Goal: Task Accomplishment & Management: Manage account settings

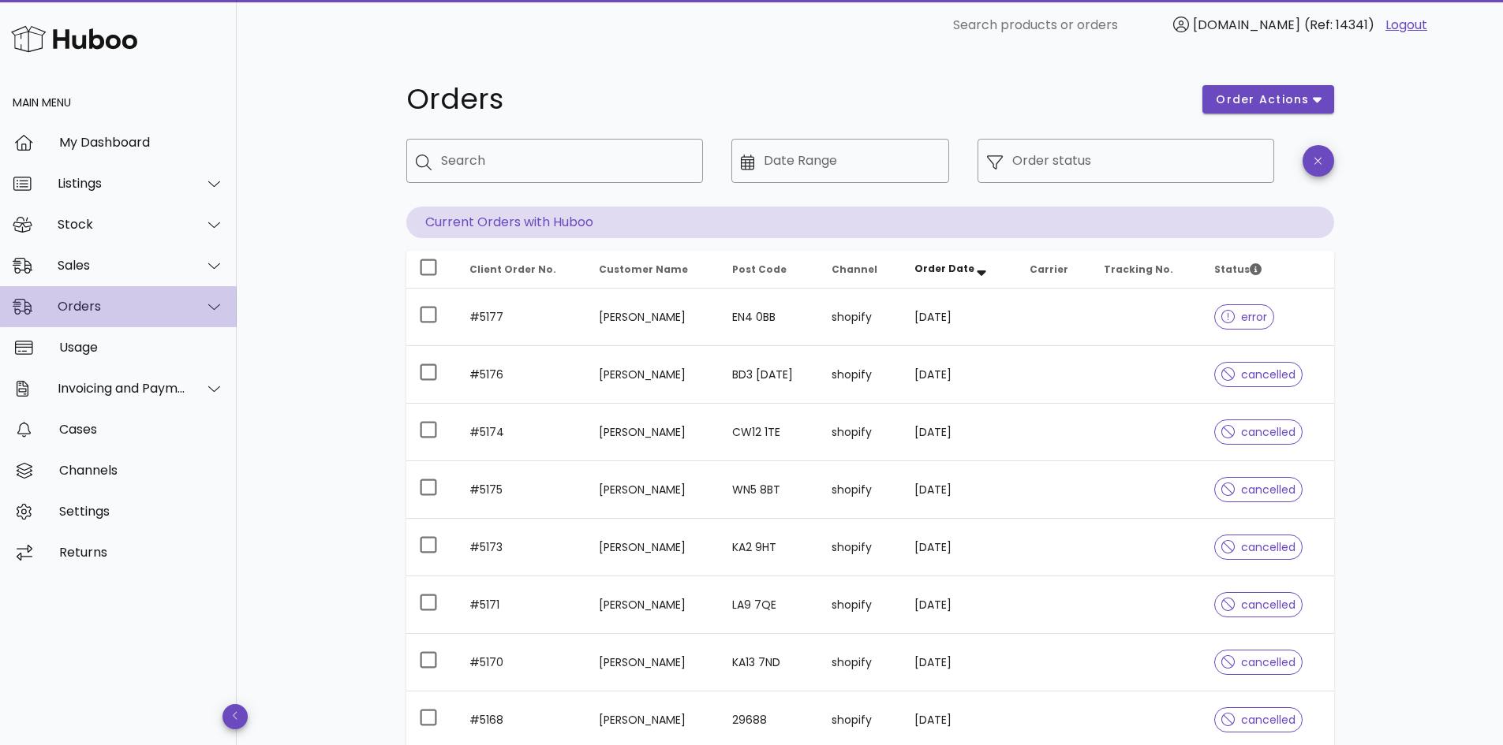
click at [124, 302] on div "Orders" at bounding box center [122, 306] width 129 height 15
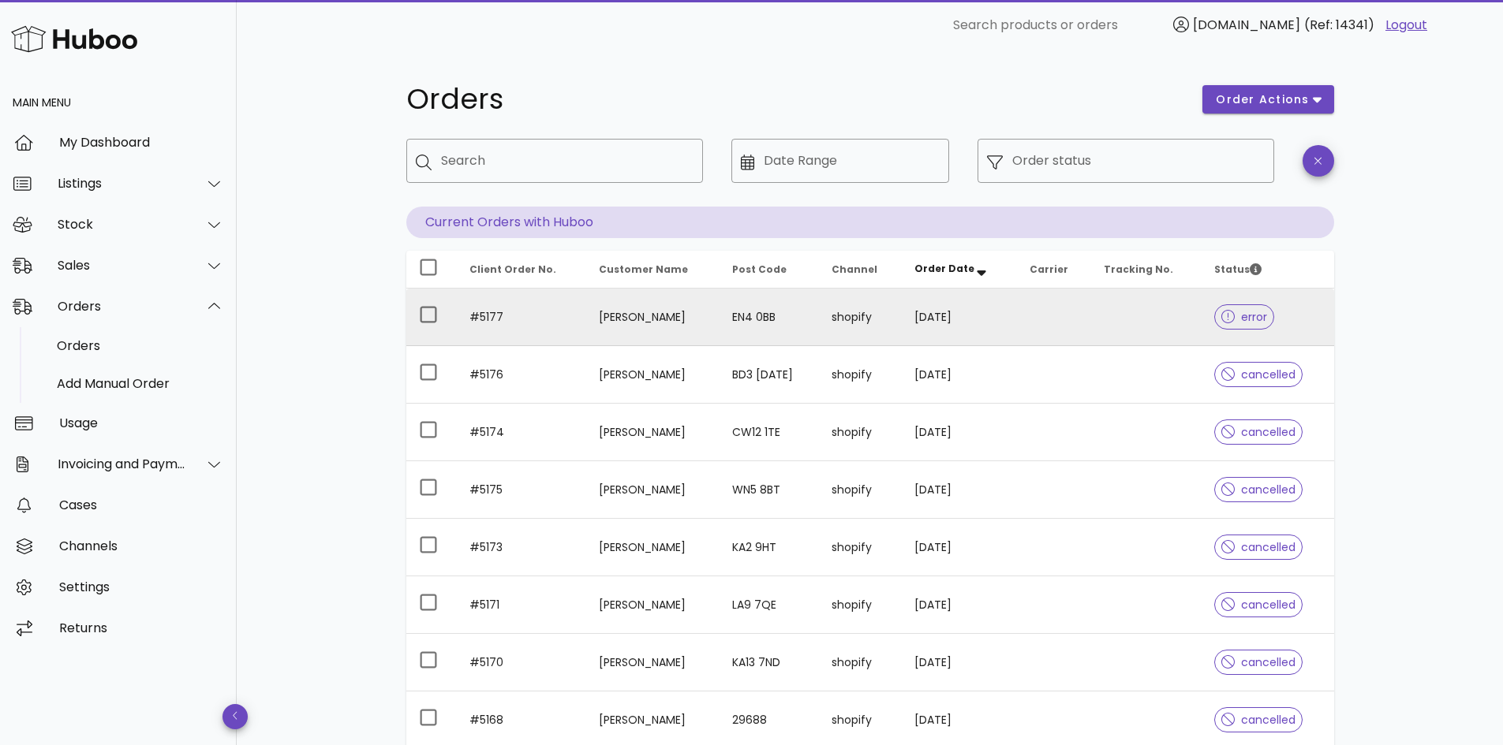
click at [1069, 318] on td at bounding box center [1054, 318] width 74 height 58
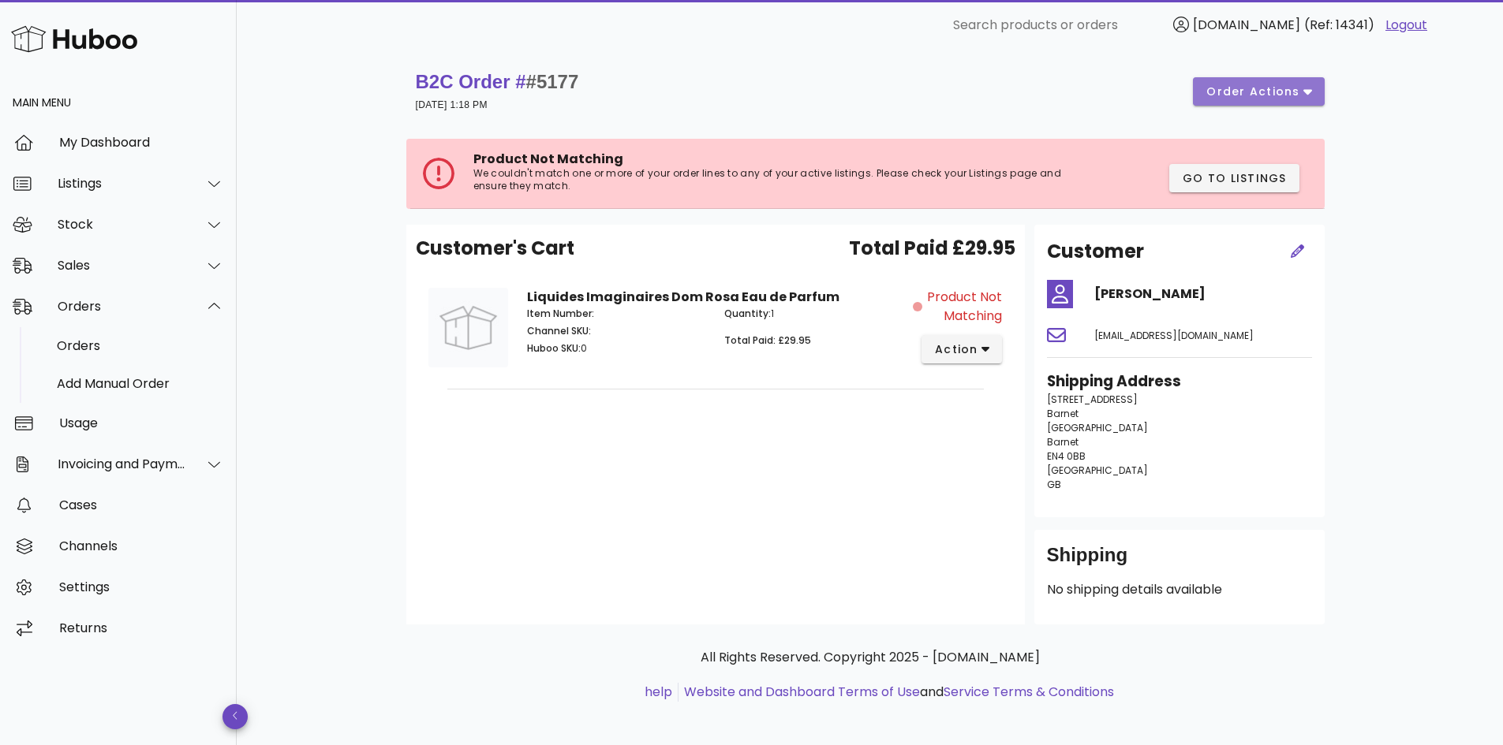
click at [1305, 86] on icon "button" at bounding box center [1307, 91] width 9 height 14
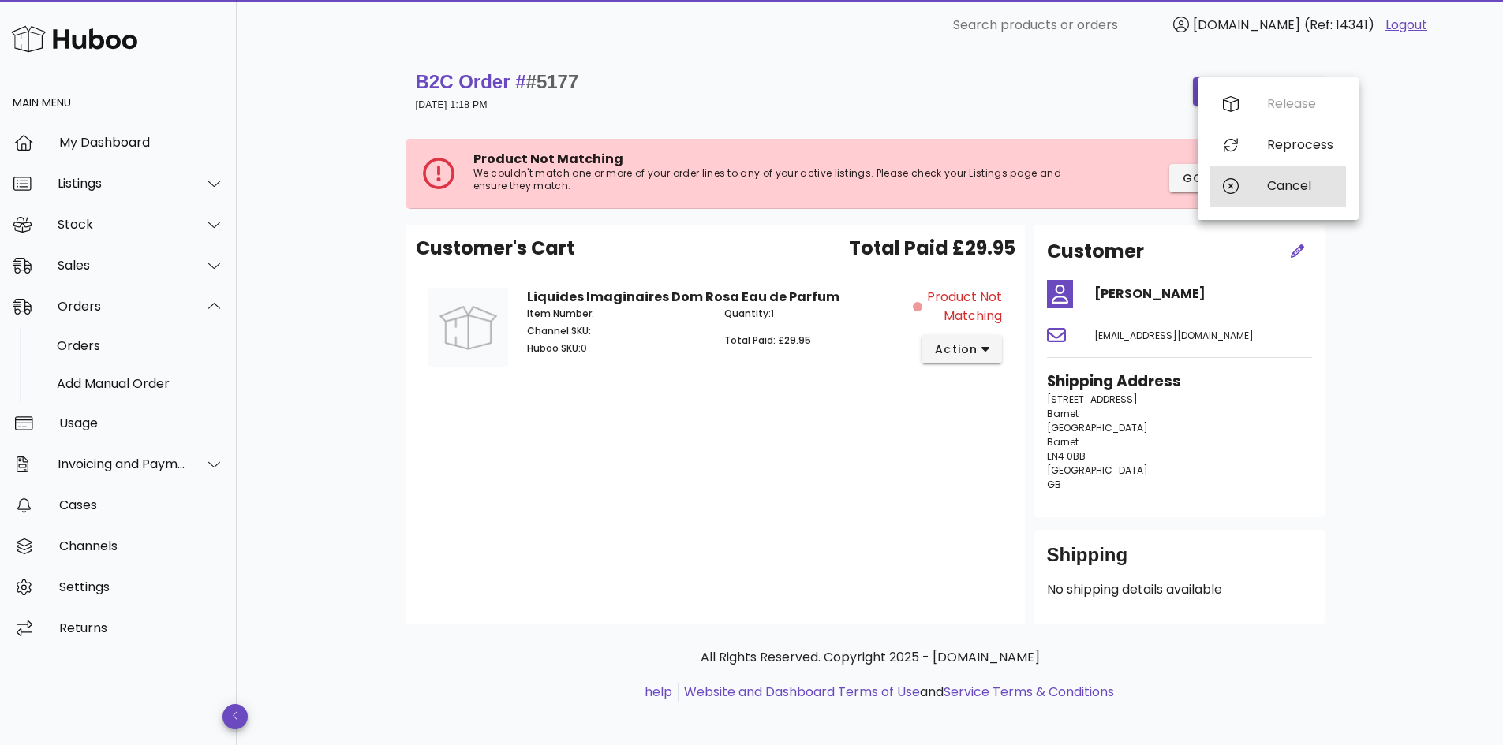
click at [1234, 188] on icon at bounding box center [1231, 186] width 16 height 16
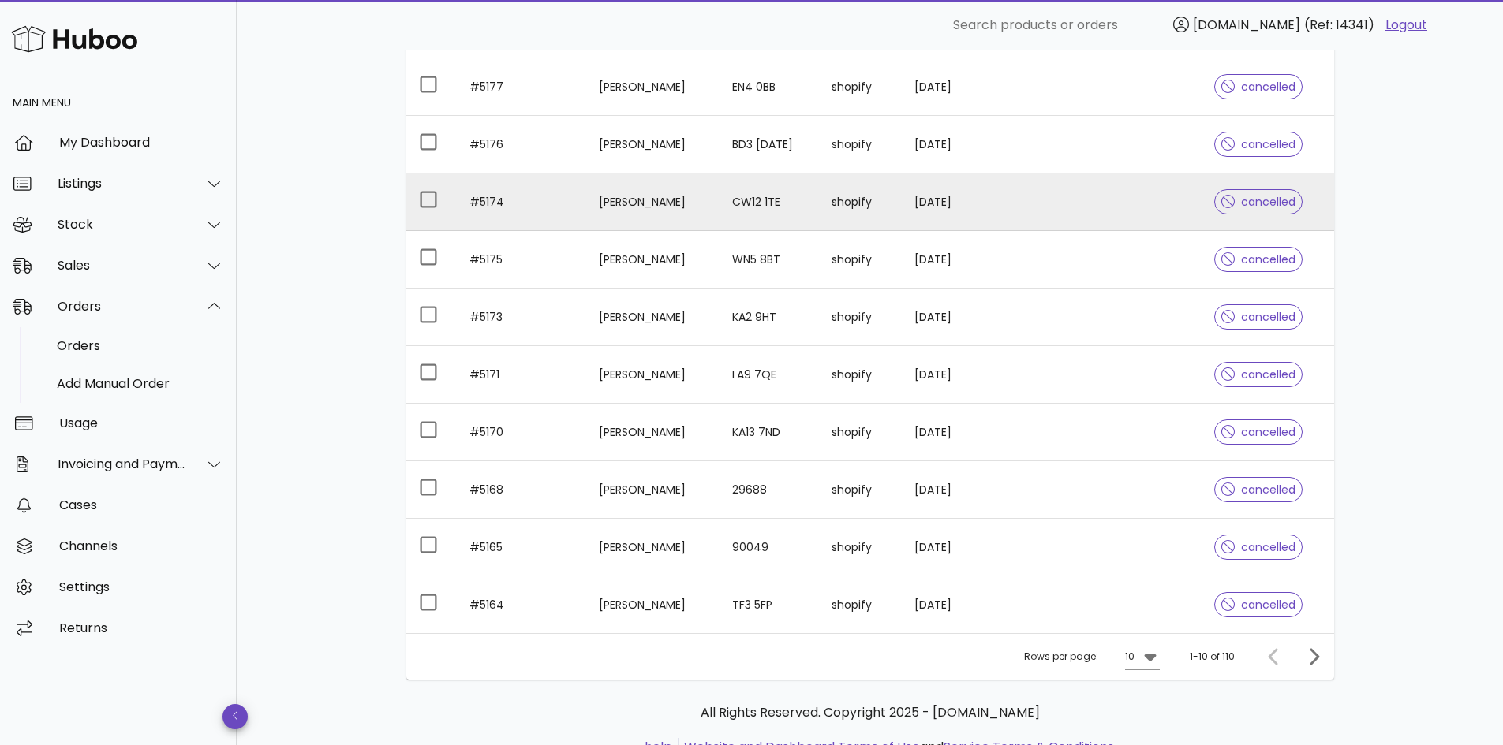
scroll to position [237, 0]
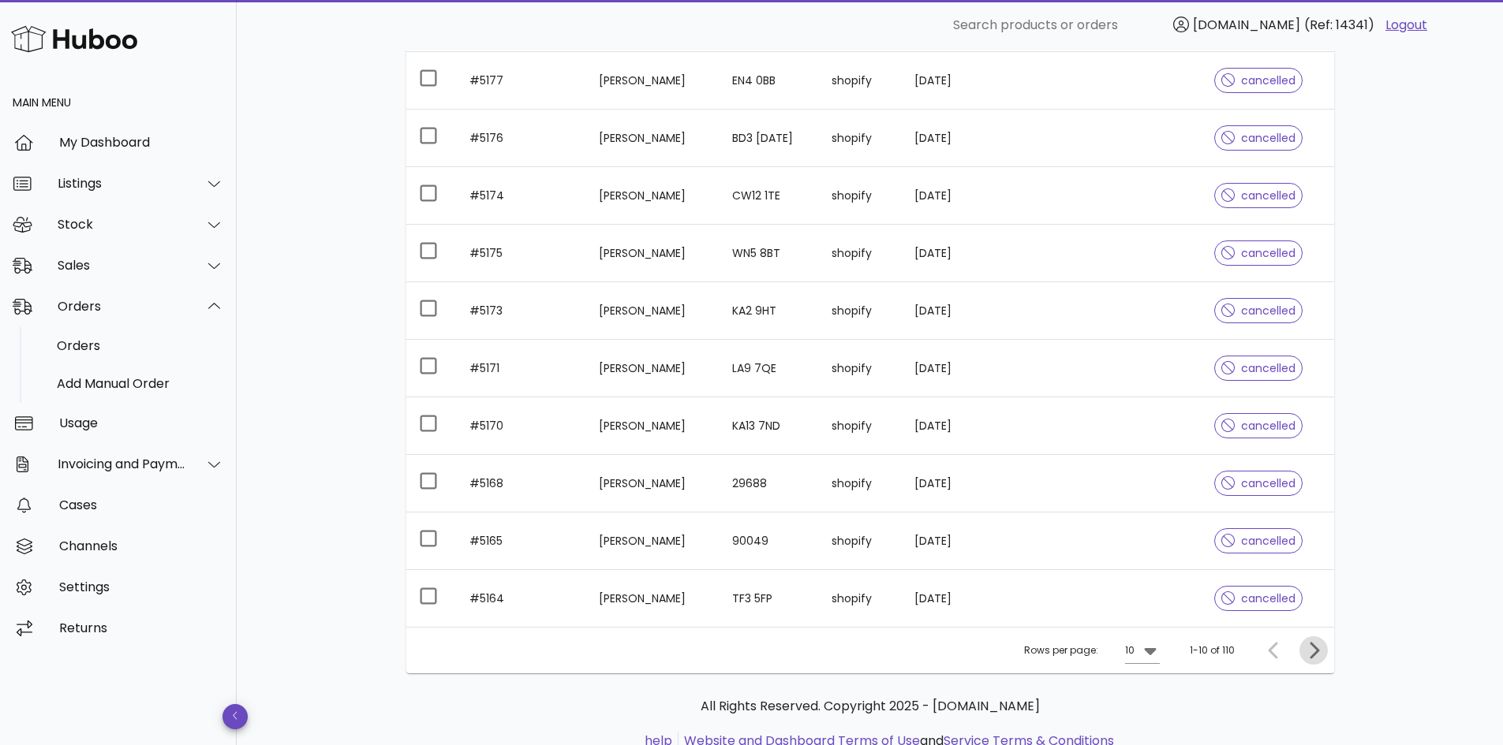
click at [1312, 650] on icon "Next page" at bounding box center [1313, 650] width 19 height 19
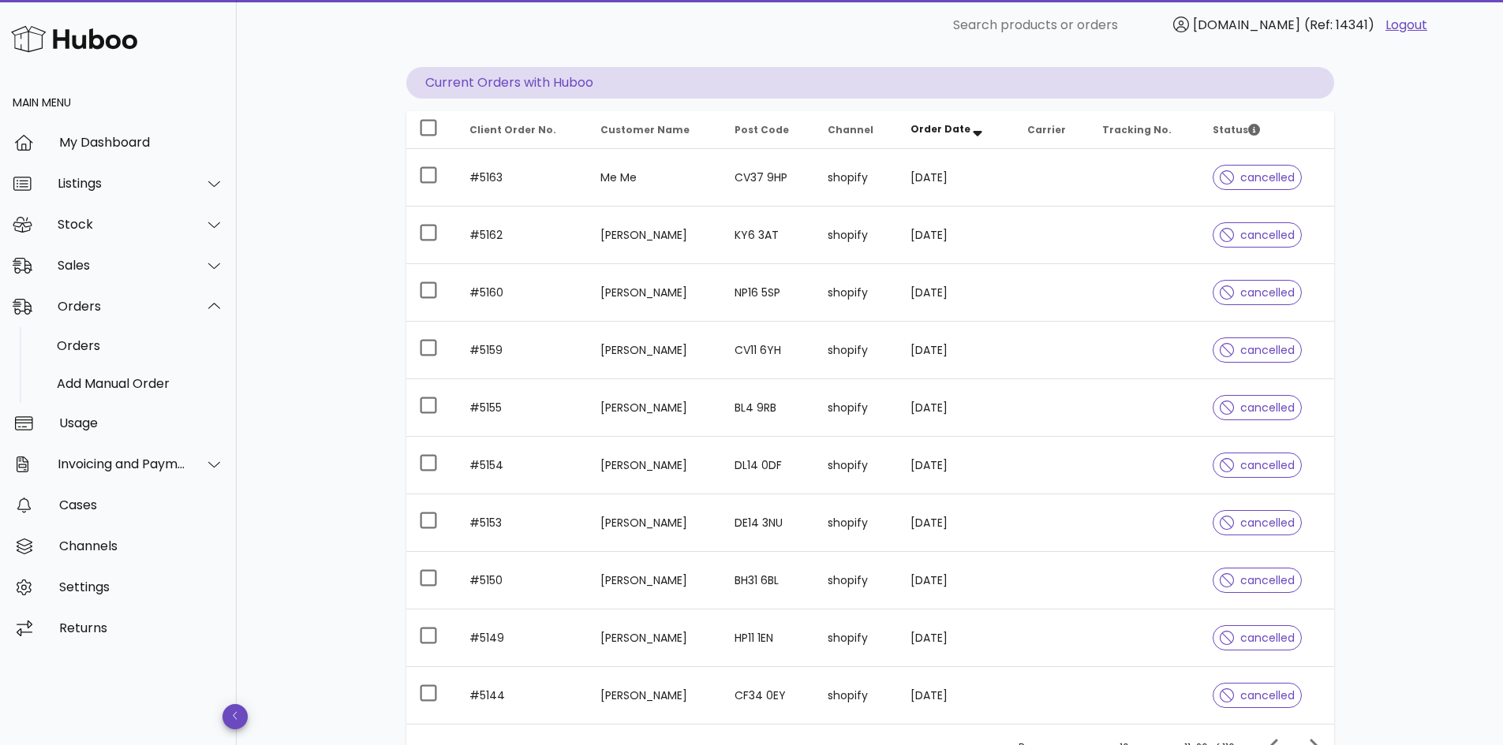
scroll to position [237, 0]
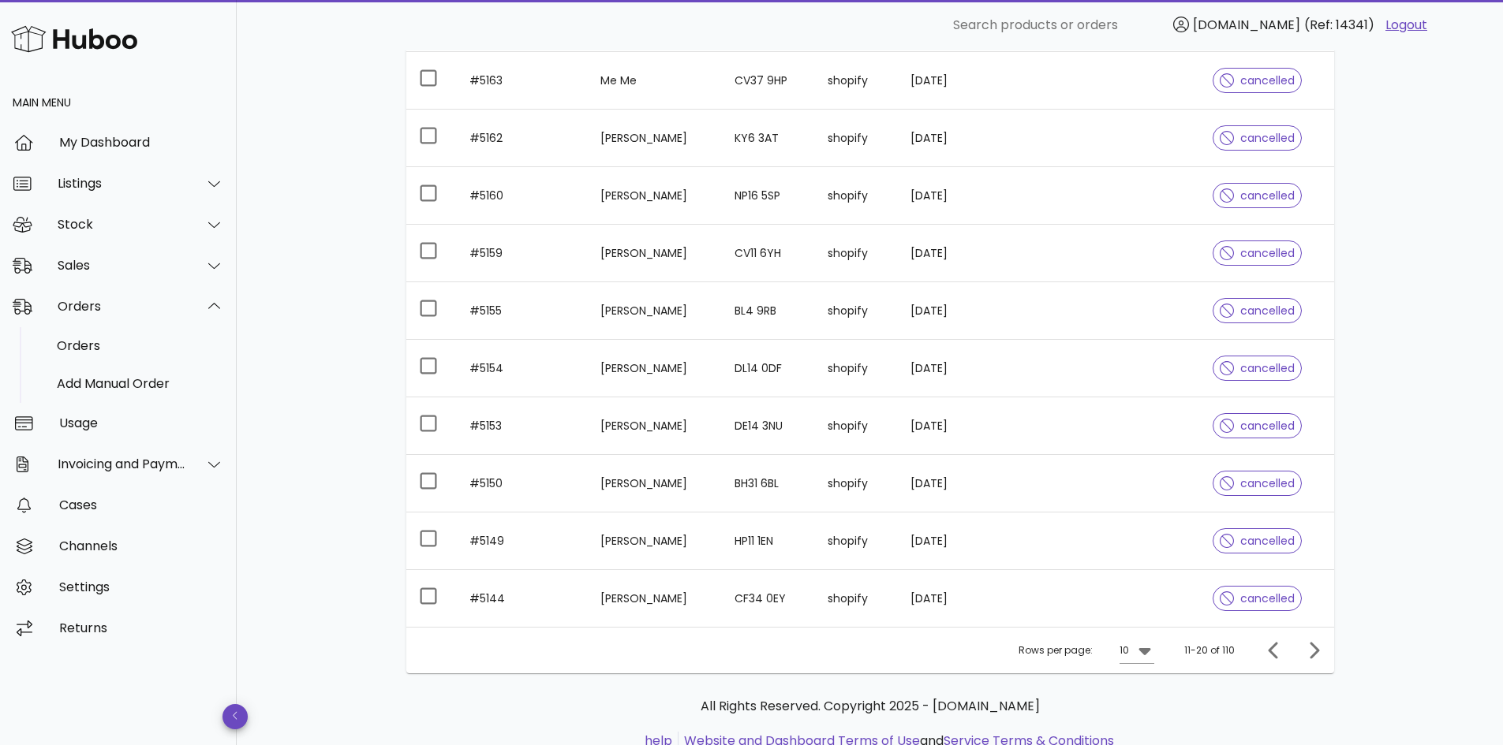
click at [1354, 640] on div "Orders order actions ​ Search ​ Date Range ​ Order status Current Orders with H…" at bounding box center [869, 308] width 1003 height 988
click at [1313, 654] on icon "Next page" at bounding box center [1313, 650] width 9 height 17
click at [1315, 650] on icon "Next page" at bounding box center [1313, 650] width 19 height 19
